Goal: Information Seeking & Learning: Learn about a topic

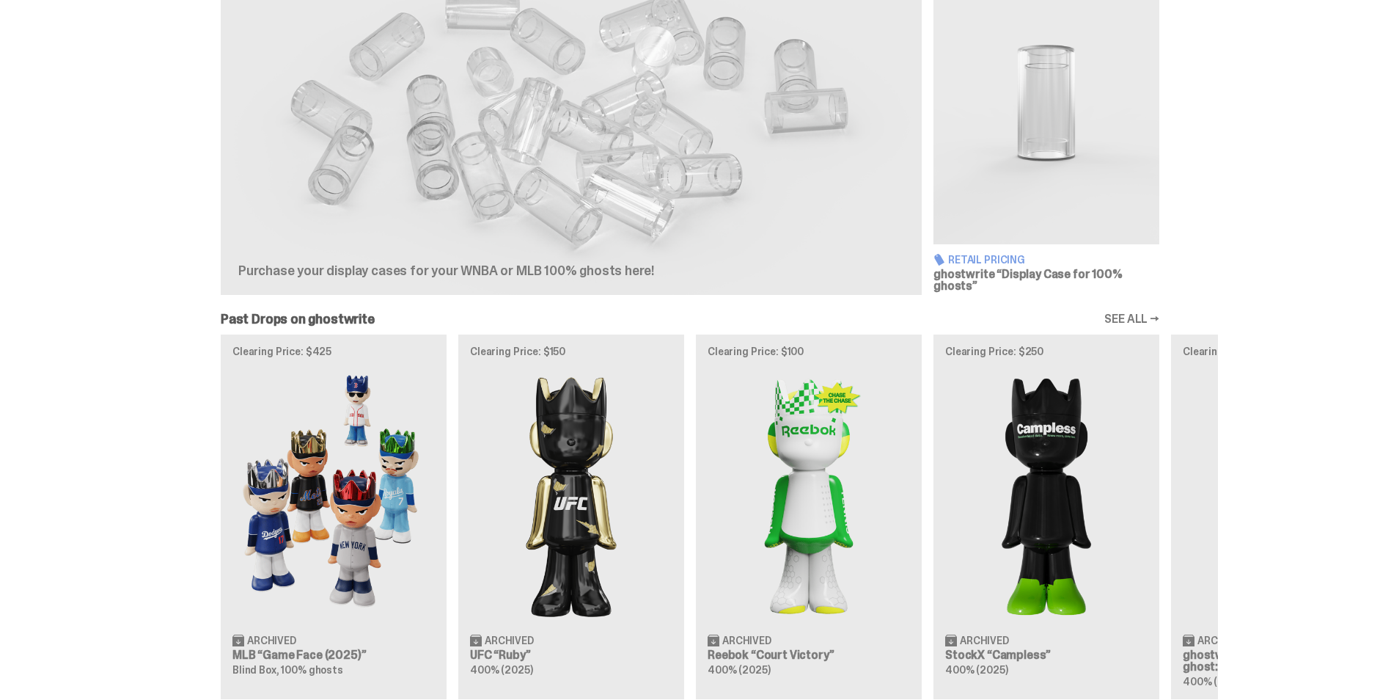
scroll to position [521, 0]
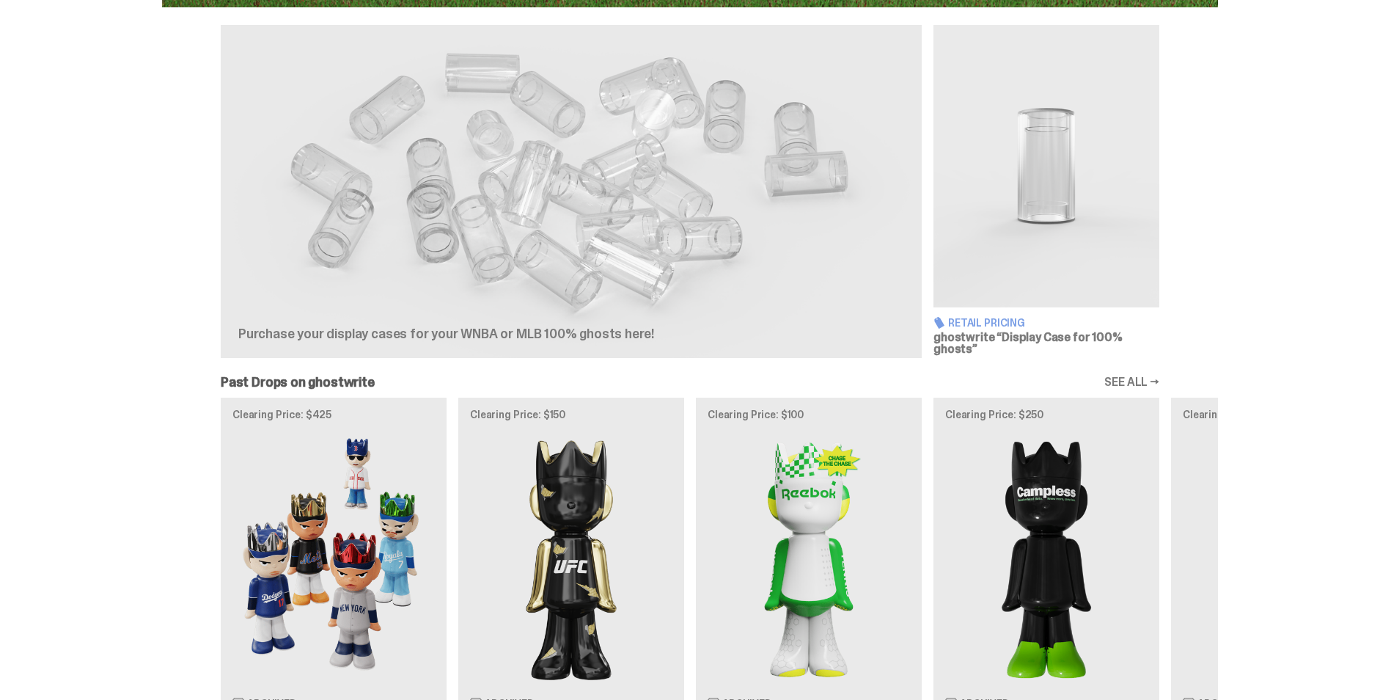
click at [1138, 376] on link "SEE ALL →" at bounding box center [1132, 382] width 55 height 12
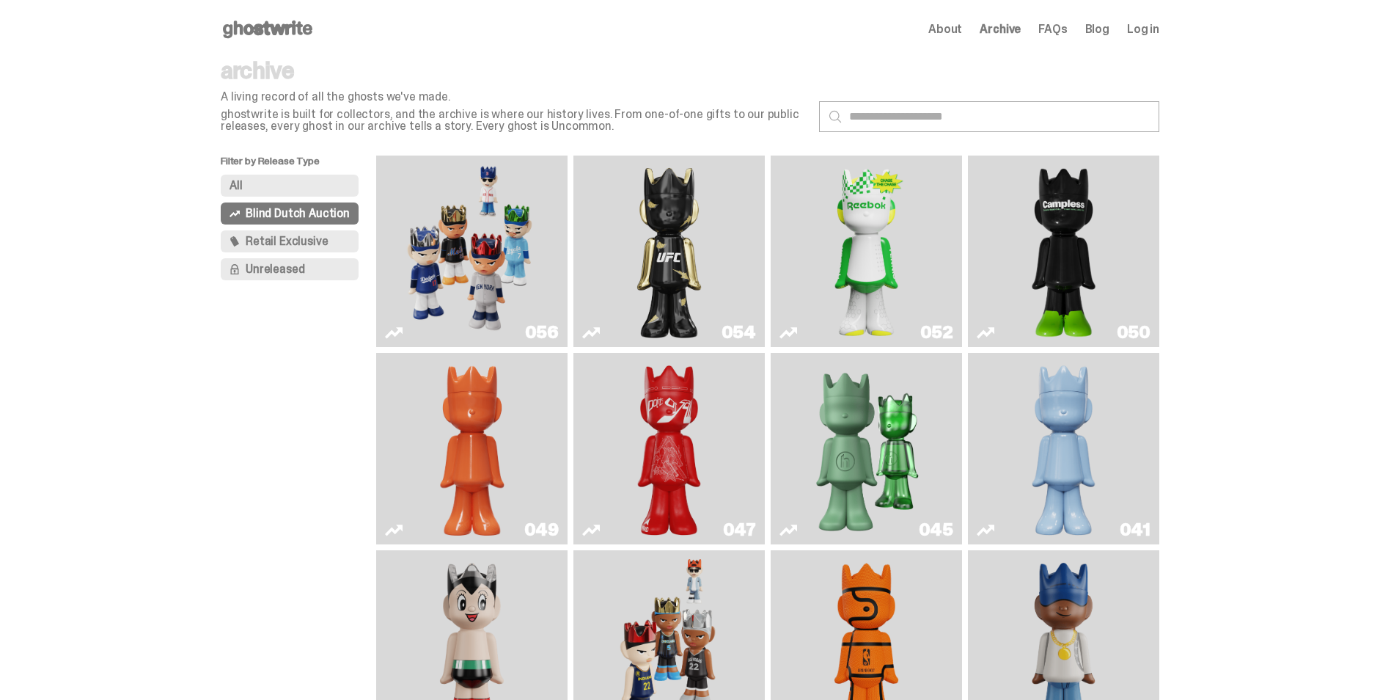
click at [483, 279] on img "Game Face (2025)" at bounding box center [472, 251] width 144 height 180
click at [688, 269] on img "Ruby" at bounding box center [670, 251] width 78 height 180
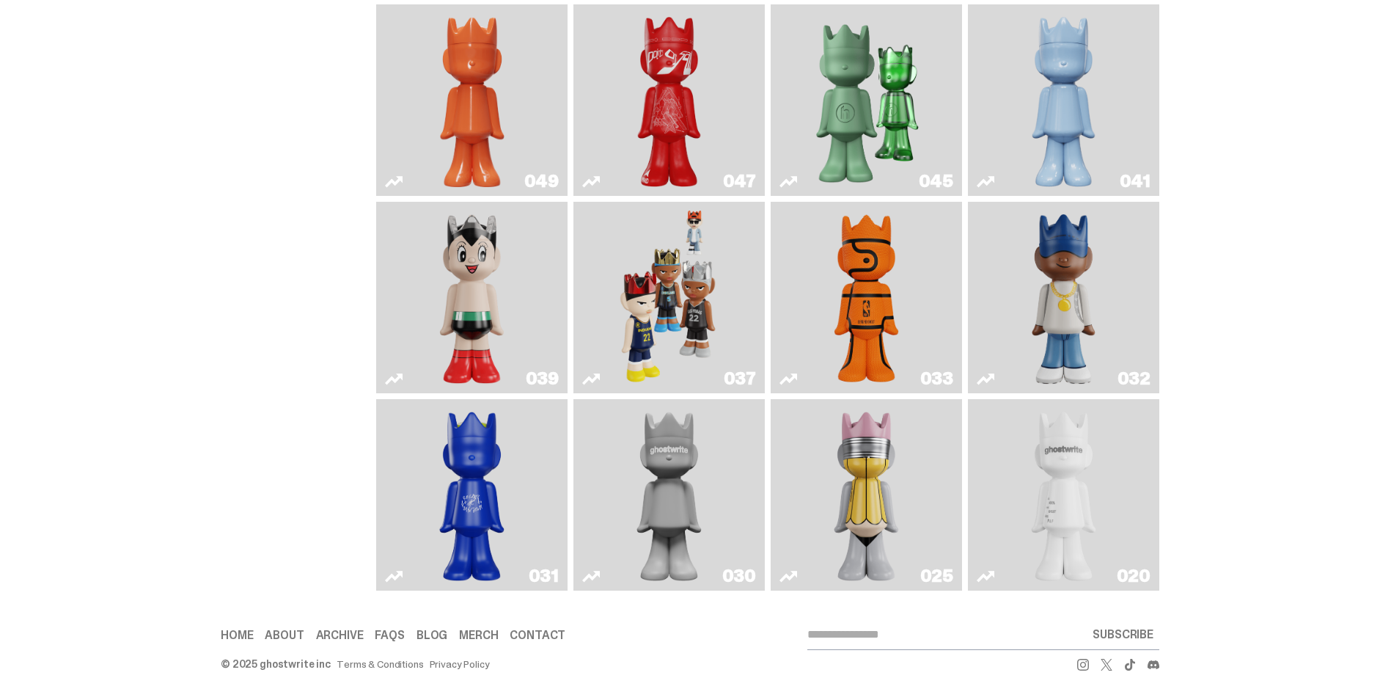
click at [628, 326] on img "Game Face (2024)" at bounding box center [669, 298] width 101 height 180
